Goal: Task Accomplishment & Management: Use online tool/utility

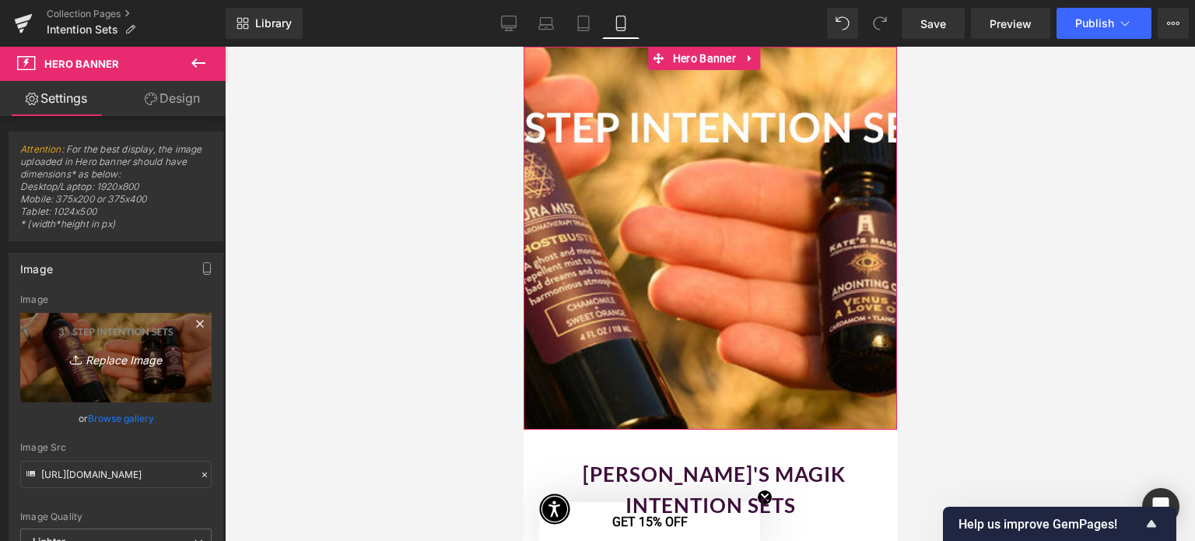
click at [115, 355] on icon "Replace Image" at bounding box center [116, 357] width 124 height 19
type input "C:\fakepath\Mobile Copy of Web Banner Home Page.png"
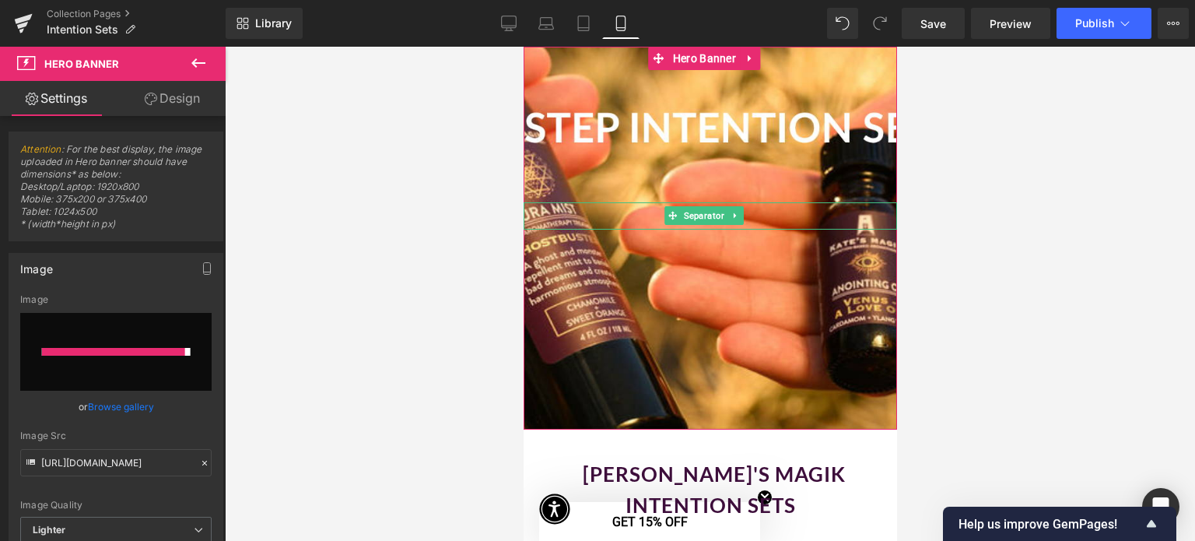
type input "[URL][DOMAIN_NAME]"
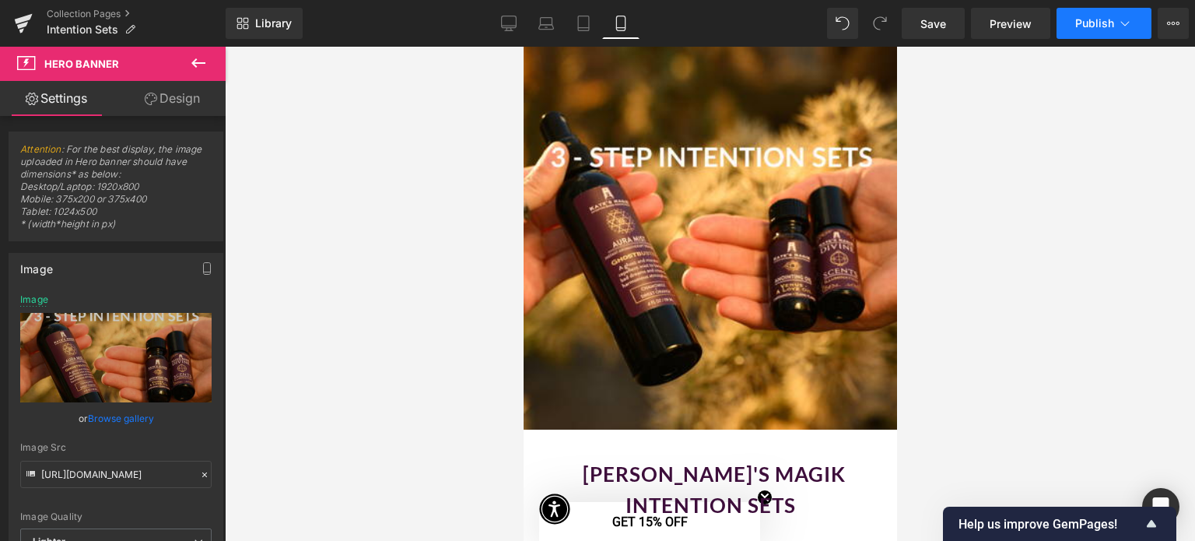
click at [1086, 26] on span "Publish" at bounding box center [1094, 23] width 39 height 12
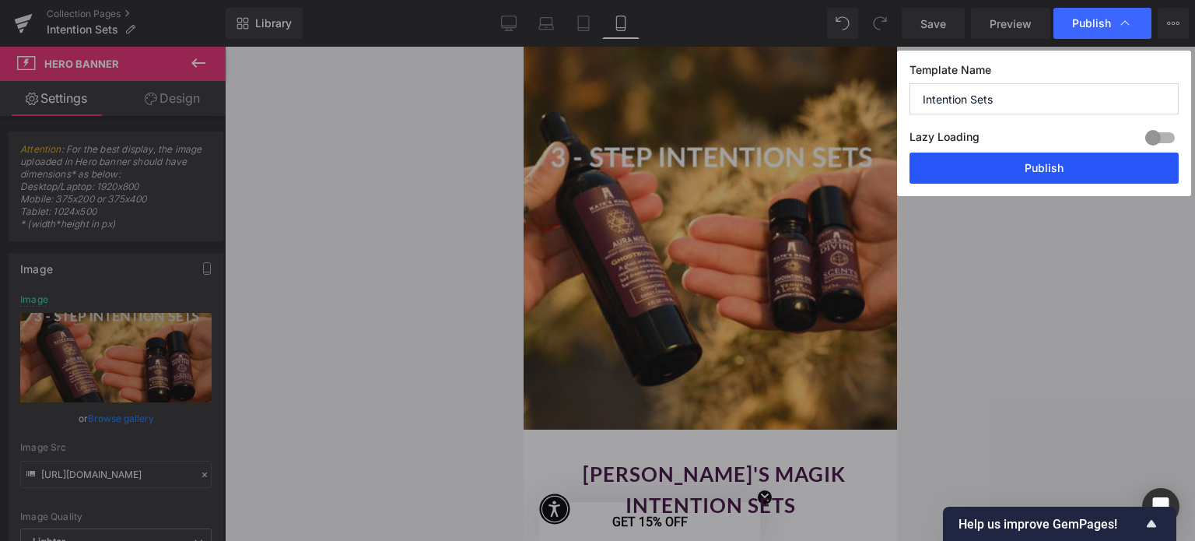
click at [1061, 165] on button "Publish" at bounding box center [1043, 167] width 269 height 31
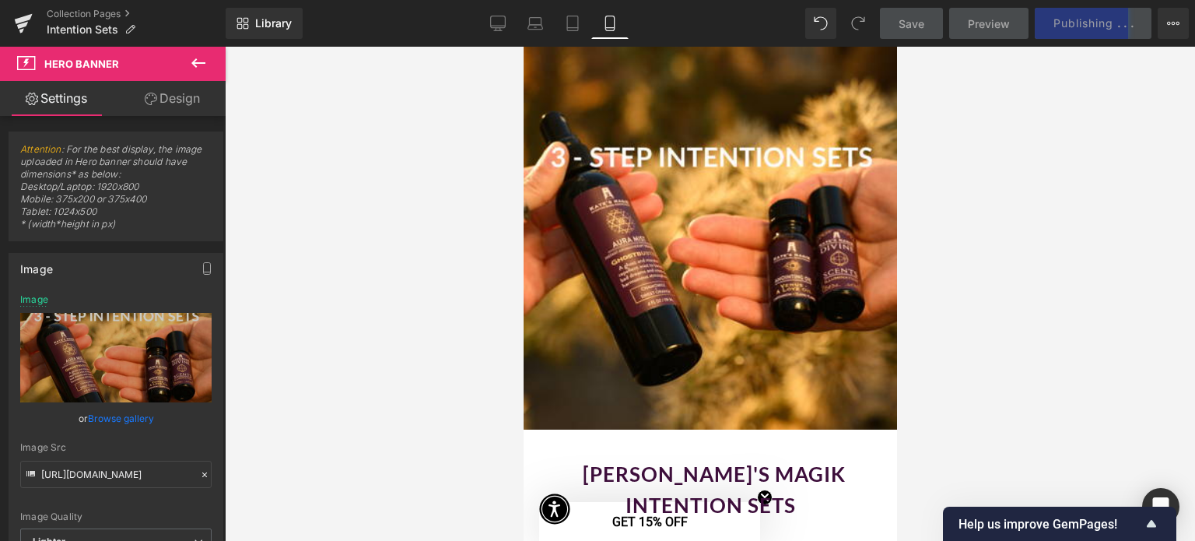
click at [1087, 211] on div at bounding box center [710, 294] width 970 height 494
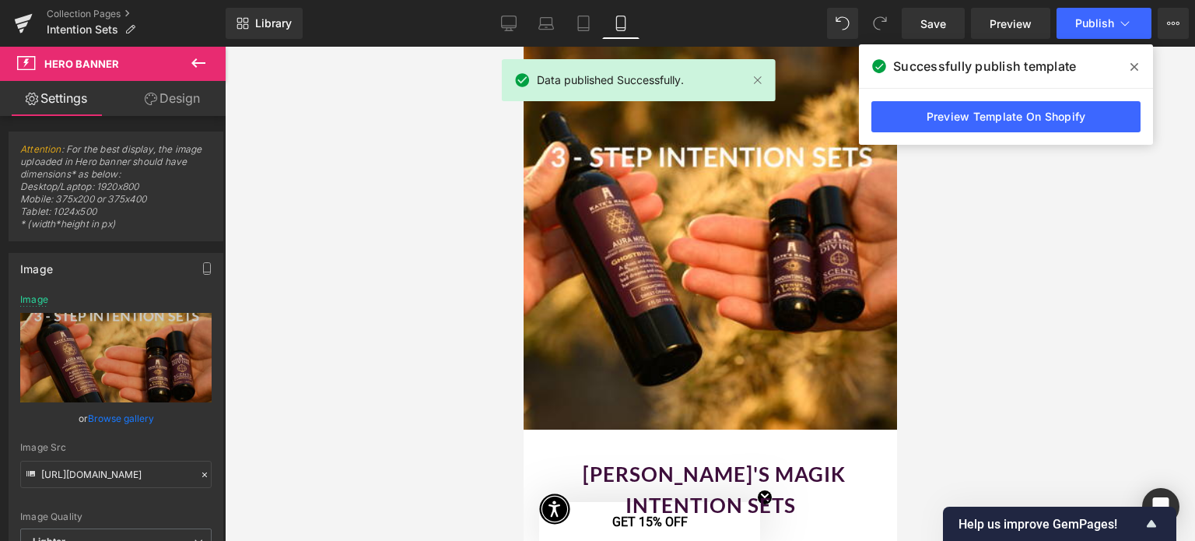
click at [1014, 219] on div at bounding box center [710, 294] width 970 height 494
click at [1133, 68] on icon at bounding box center [1134, 67] width 8 height 8
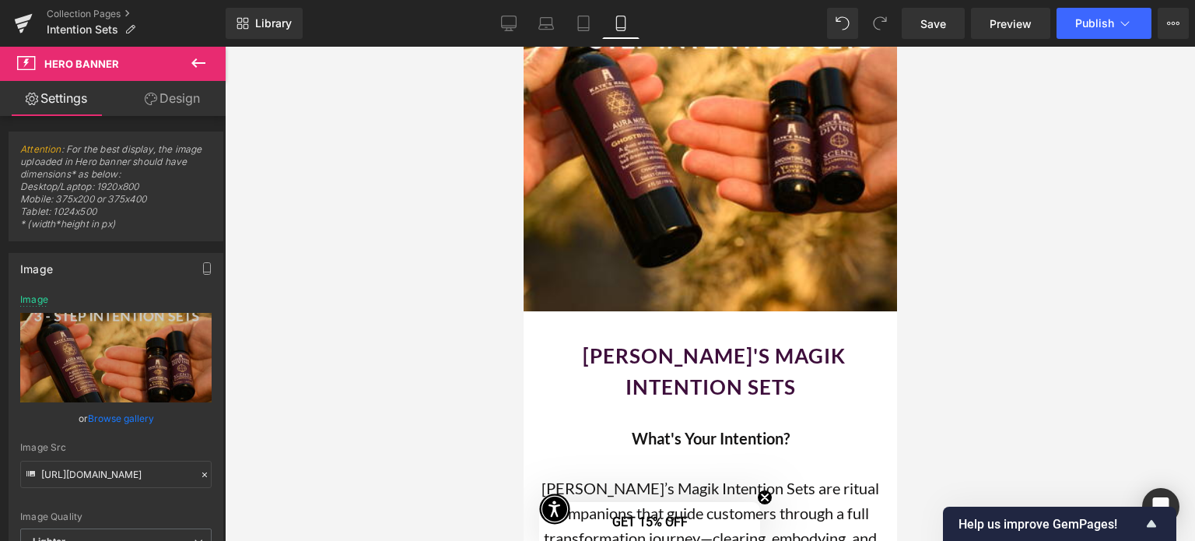
scroll to position [104, 0]
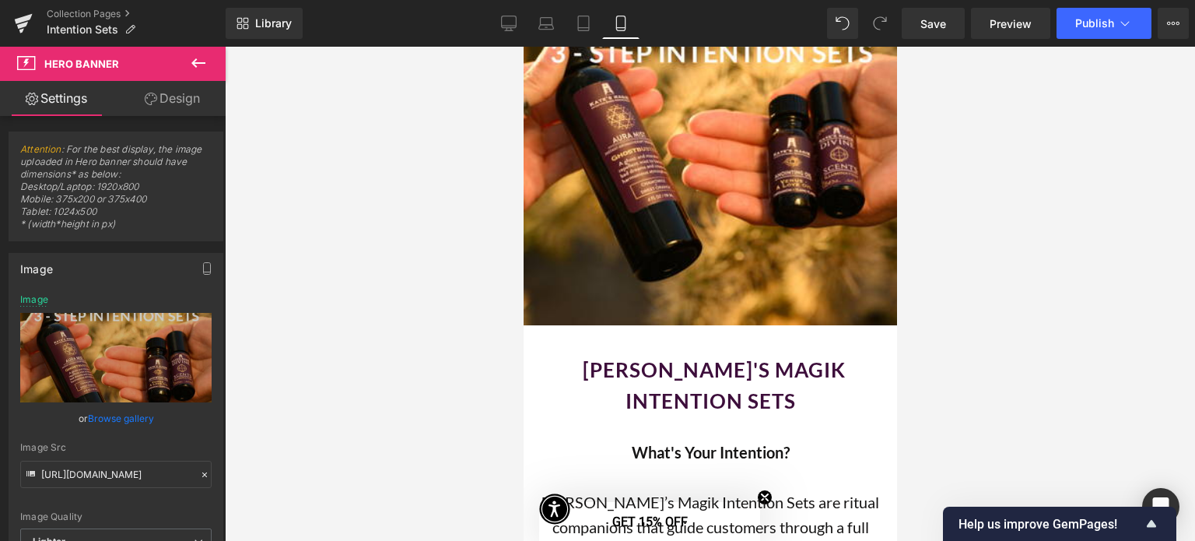
click at [68, 6] on div "Collection Pages Intention Sets" at bounding box center [113, 23] width 226 height 47
click at [73, 16] on link "Collection Pages" at bounding box center [136, 14] width 179 height 12
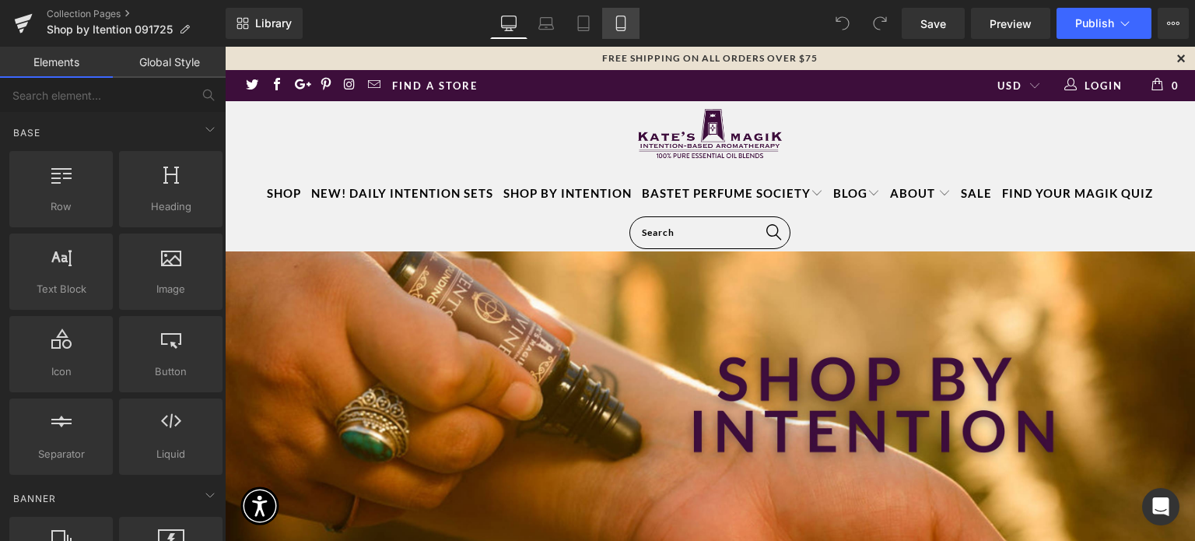
click at [620, 23] on icon at bounding box center [621, 24] width 16 height 16
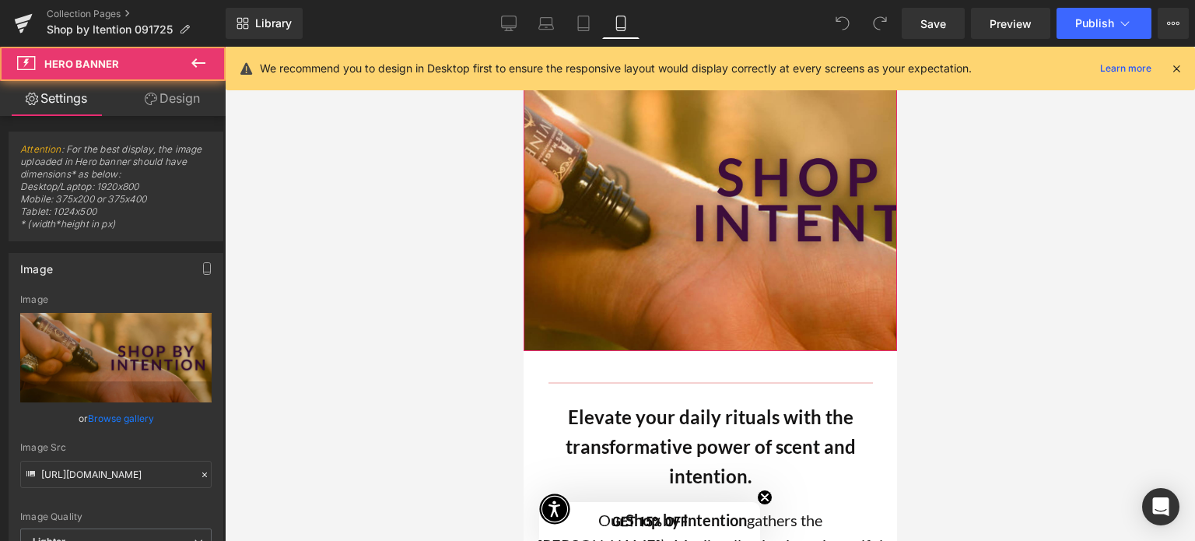
click at [625, 232] on div at bounding box center [709, 199] width 373 height 304
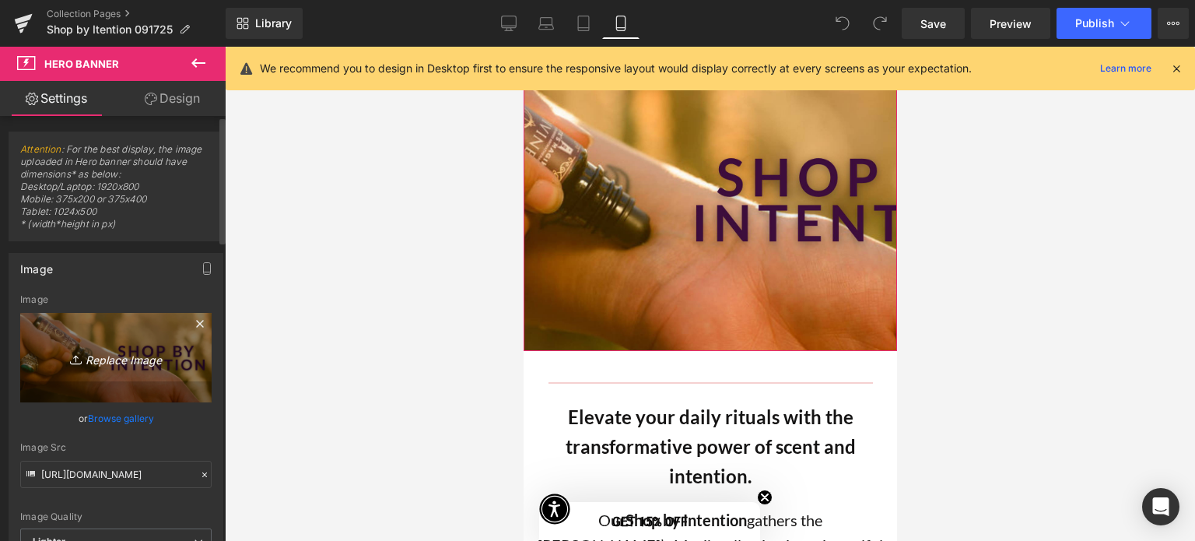
click at [104, 361] on icon "Replace Image" at bounding box center [116, 357] width 124 height 19
type input "C:\fakepath\Mobile Copy of Intention Collections - header images.png"
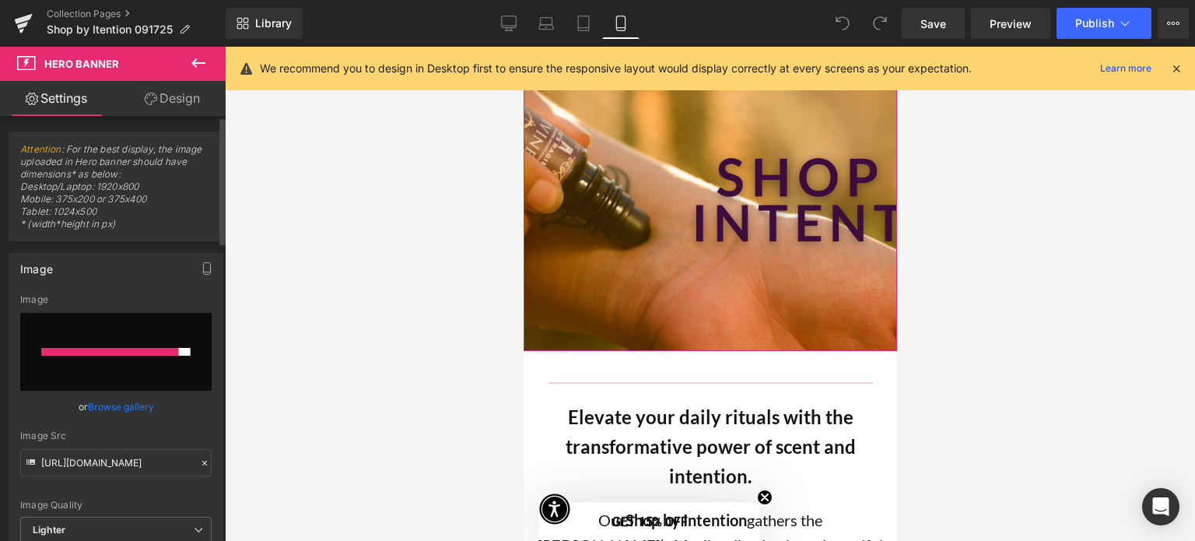
type input "https://ucarecdn.com/ae43ffa7-4167-4d98-b12b-a317af3a598d/-/format/auto/-/previ…"
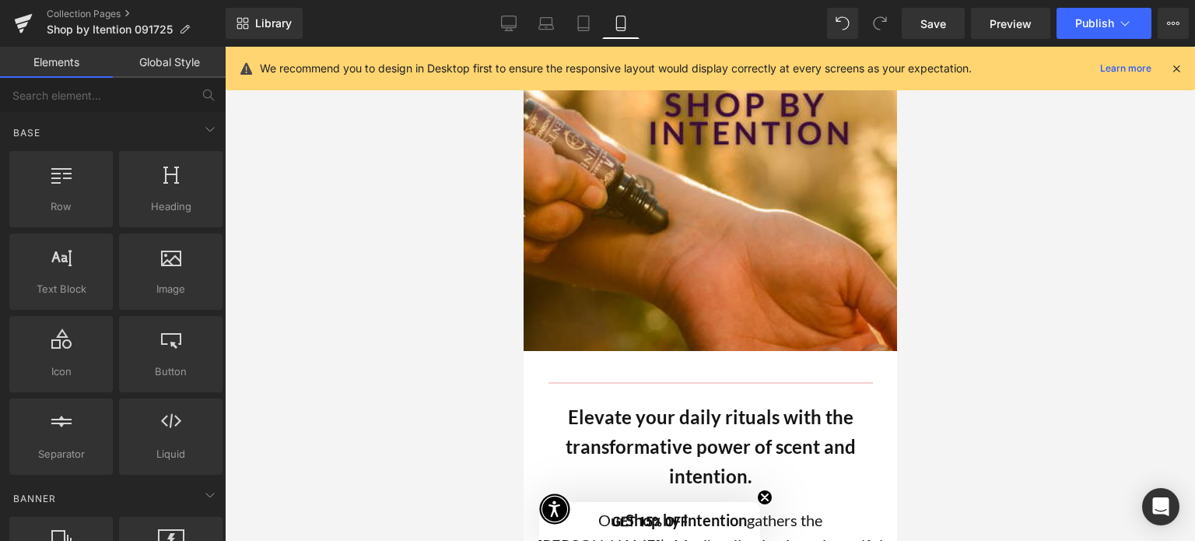
click at [1030, 266] on div at bounding box center [710, 294] width 970 height 494
click at [1176, 61] on icon at bounding box center [1176, 68] width 14 height 14
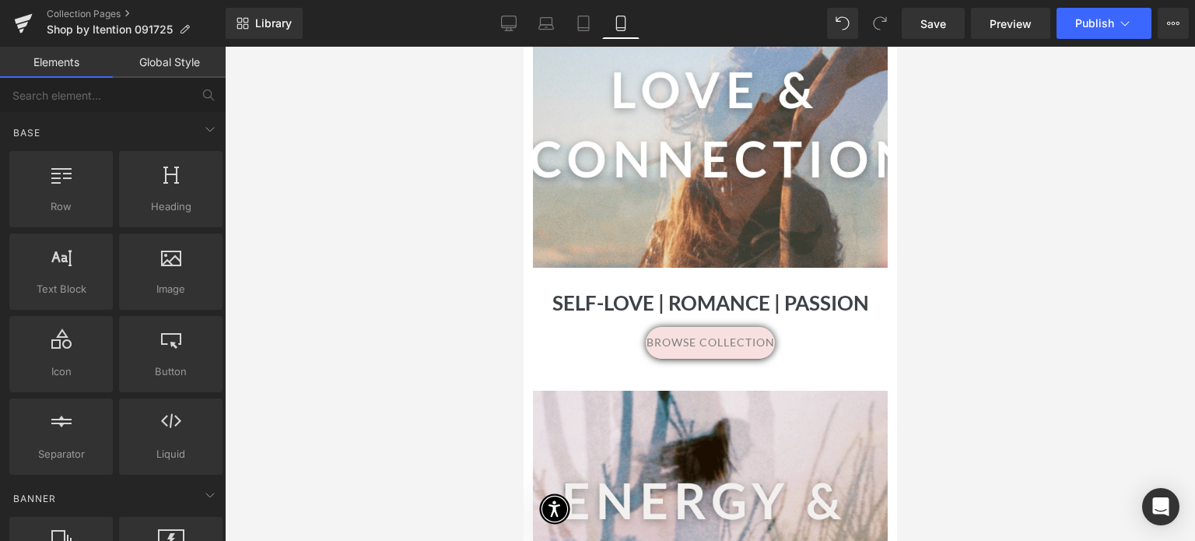
scroll to position [1204, 0]
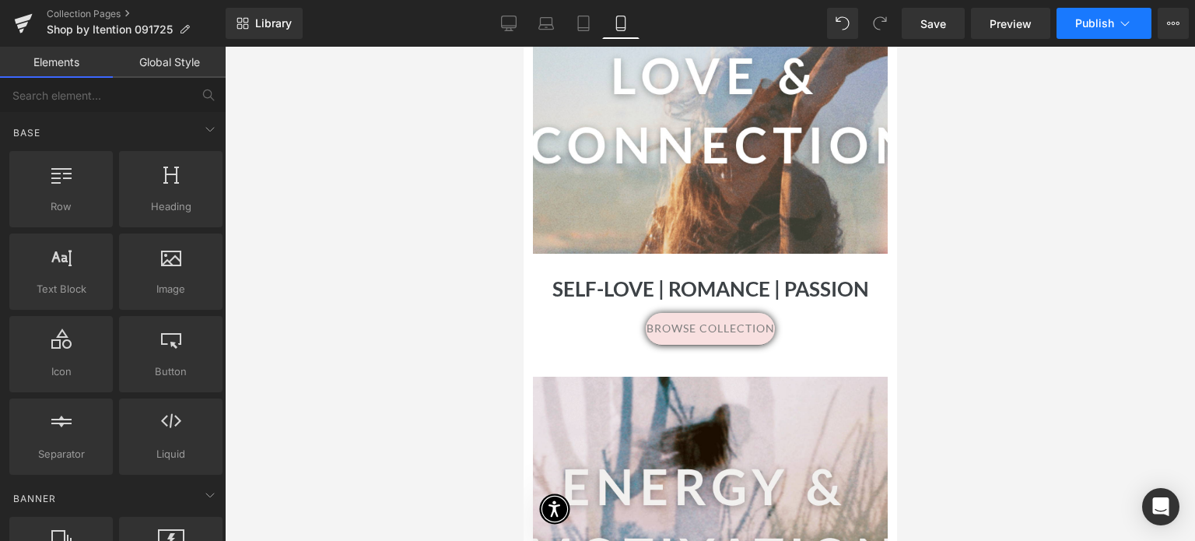
click at [1090, 24] on span "Publish" at bounding box center [1094, 23] width 39 height 12
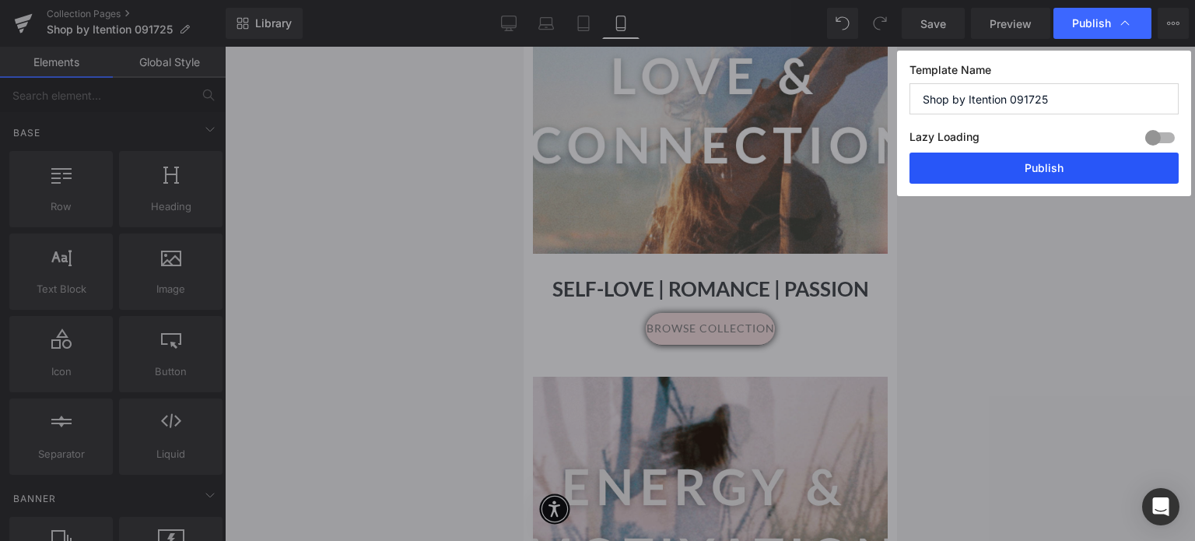
click at [1051, 165] on button "Publish" at bounding box center [1043, 167] width 269 height 31
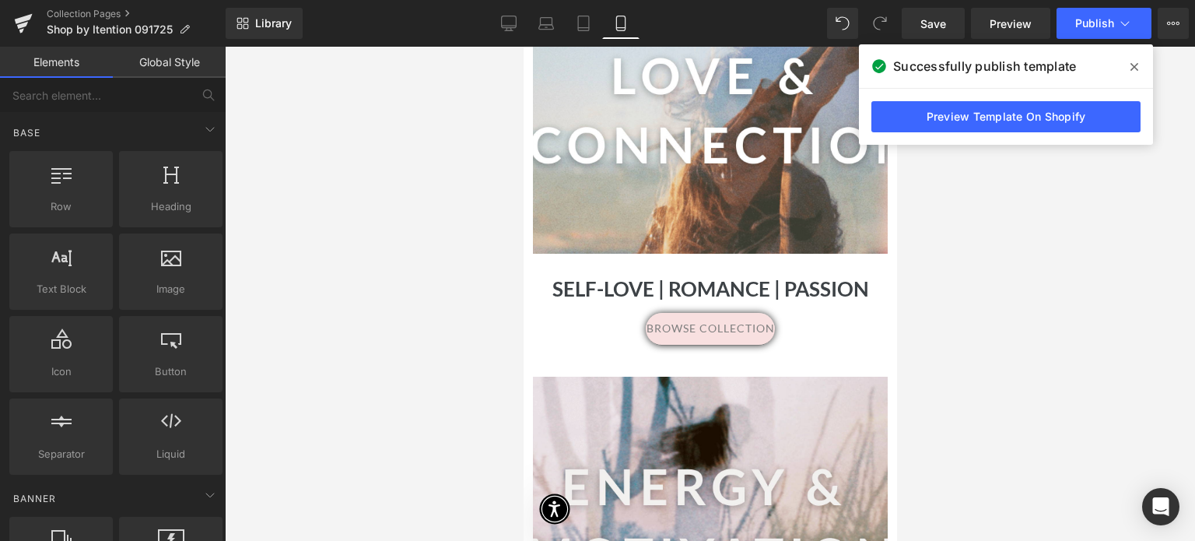
click at [1135, 68] on icon at bounding box center [1134, 67] width 8 height 8
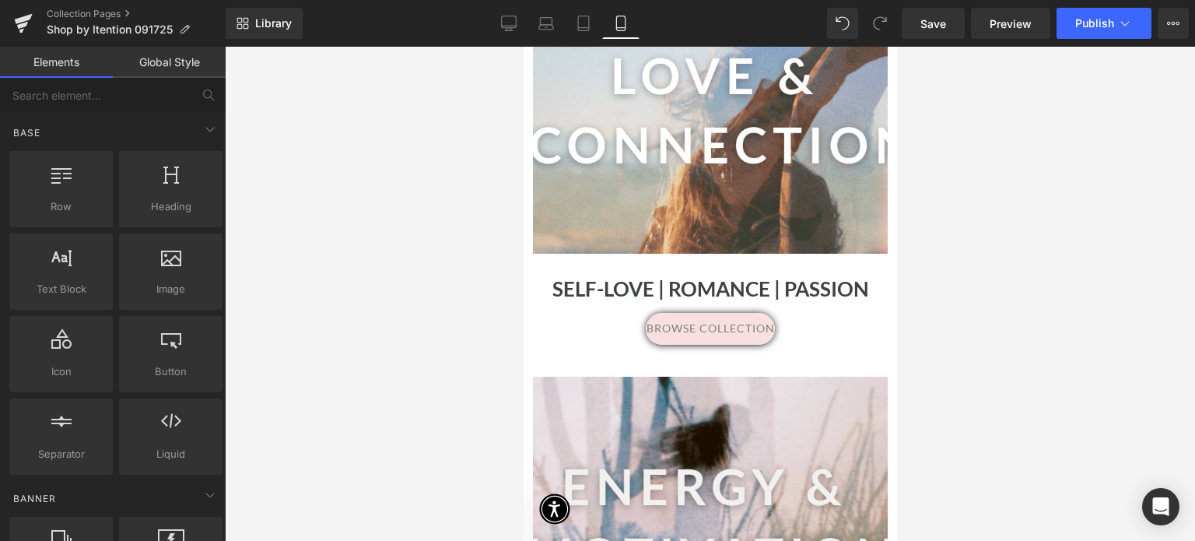
click at [1126, 348] on div at bounding box center [710, 294] width 970 height 494
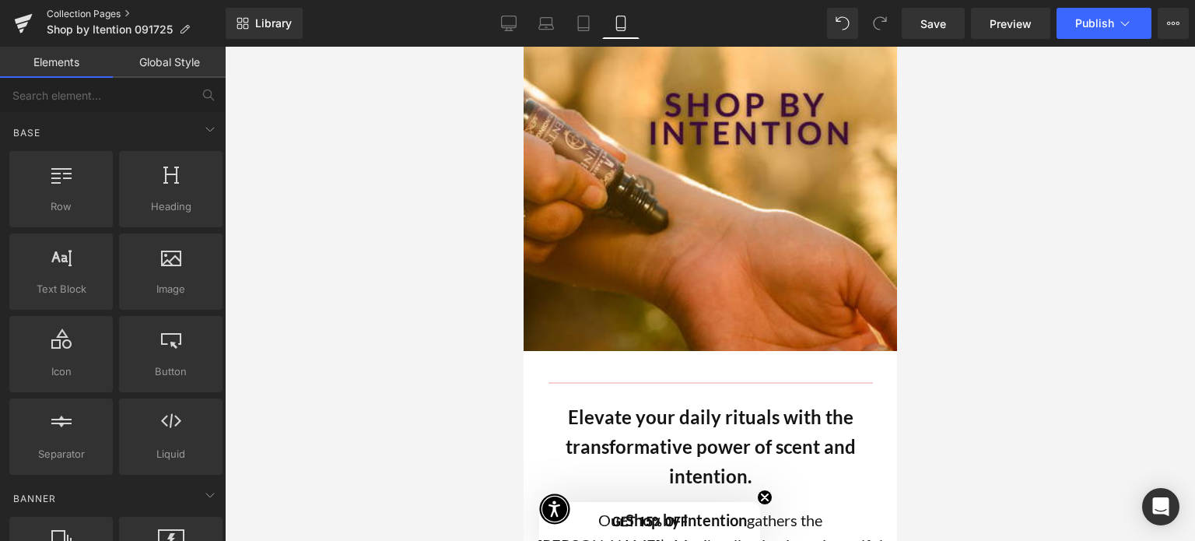
click at [94, 14] on link "Collection Pages" at bounding box center [136, 14] width 179 height 12
